Goal: Task Accomplishment & Management: Manage account settings

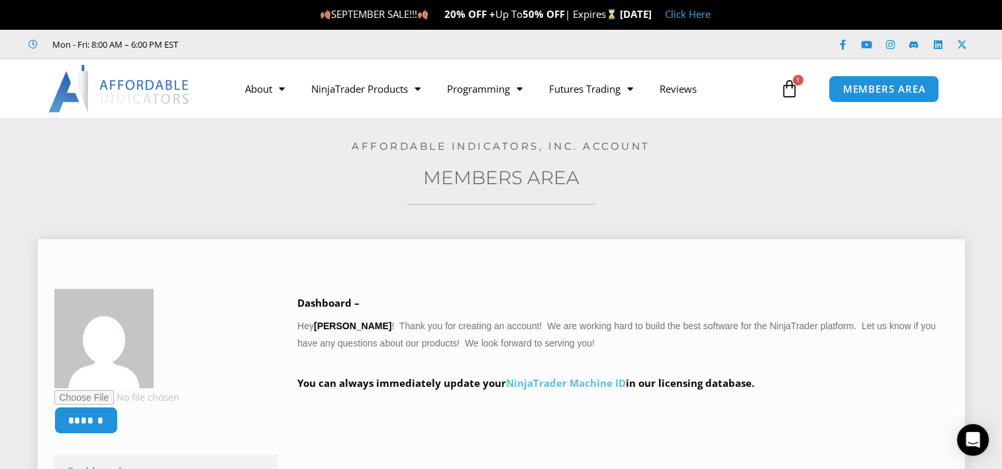
click at [580, 386] on link "NinjaTrader Machine ID" at bounding box center [566, 382] width 120 height 13
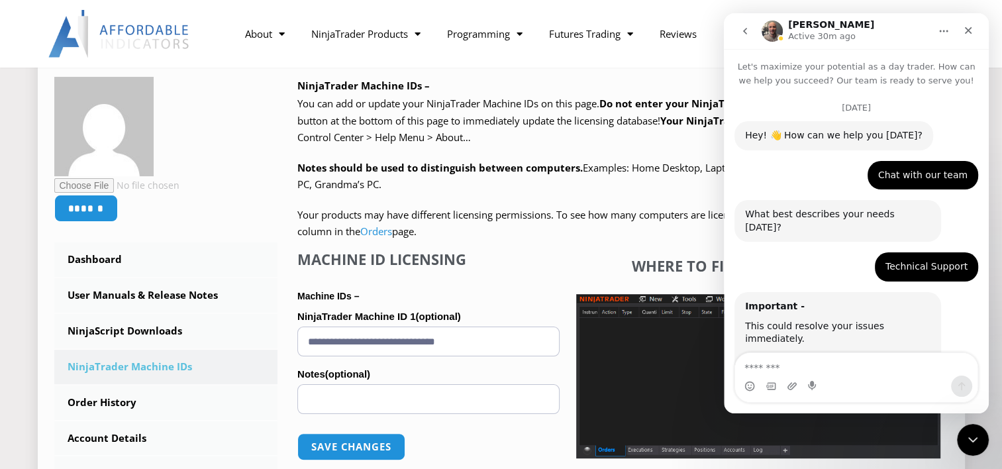
click at [498, 342] on input "**********" at bounding box center [428, 342] width 262 height 30
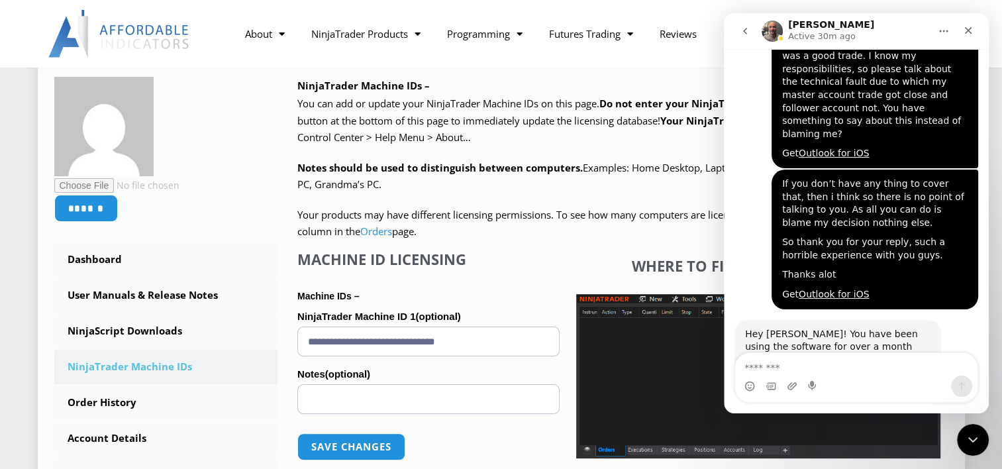
paste input "text"
type input "**********"
click at [375, 449] on button "Save changes" at bounding box center [351, 447] width 113 height 28
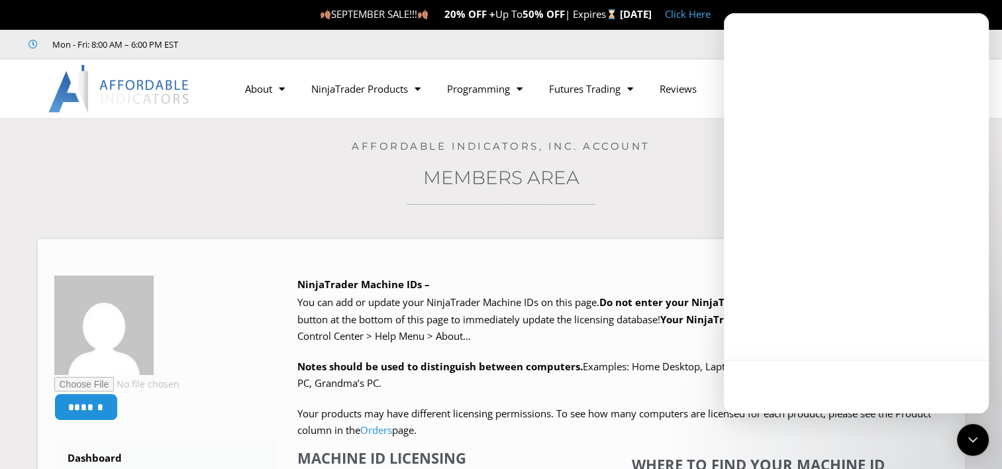
click at [817, 156] on div at bounding box center [856, 213] width 265 height 400
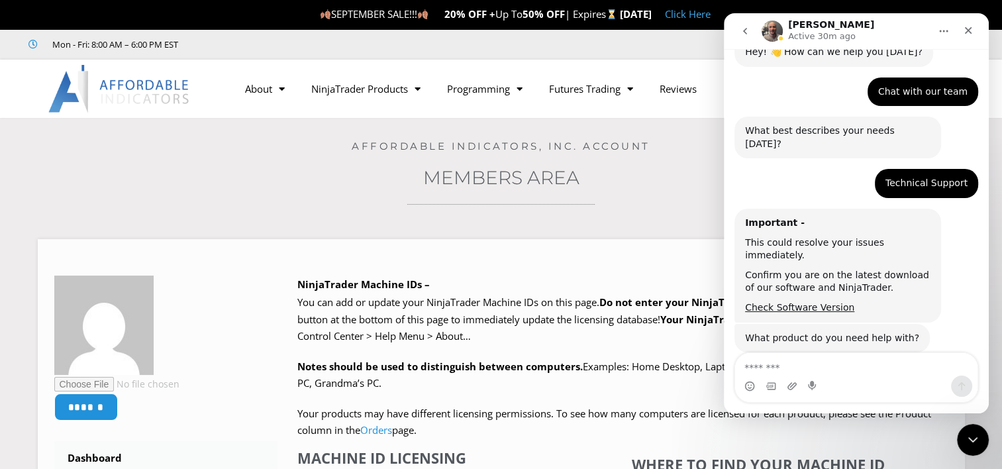
scroll to position [3107, 0]
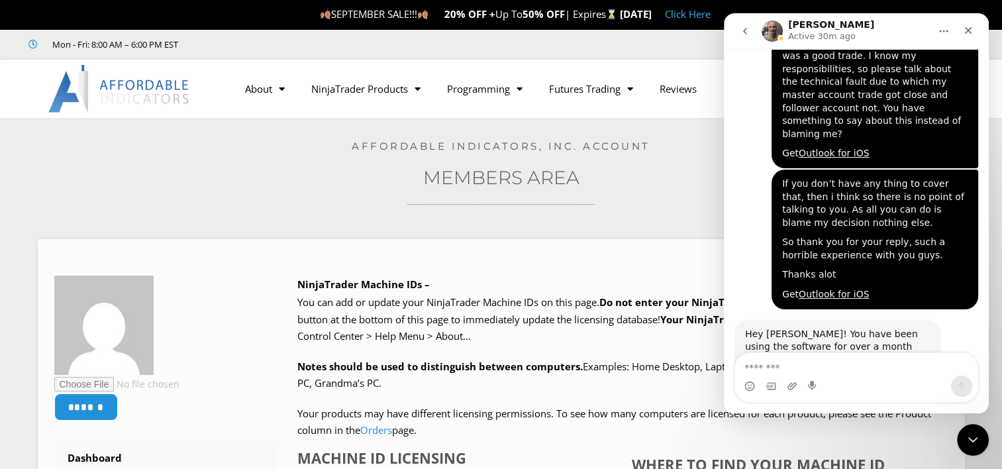
drag, startPoint x: 819, startPoint y: 29, endPoint x: 790, endPoint y: 36, distance: 29.4
click at [790, 36] on p "Active 30m ago" at bounding box center [822, 36] width 68 height 13
drag, startPoint x: 66, startPoint y: 23, endPoint x: 990, endPoint y: -47, distance: 926.0
click at [968, 32] on icon "Close" at bounding box center [968, 30] width 7 height 7
